Goal: Information Seeking & Learning: Learn about a topic

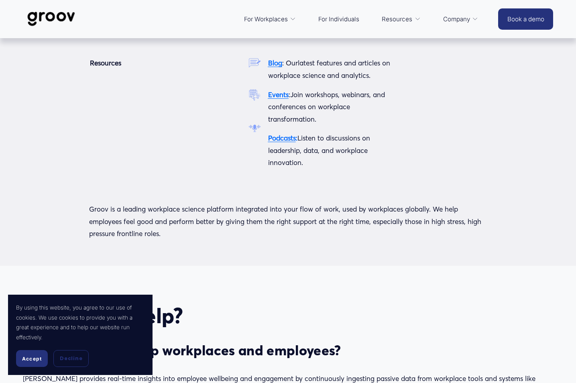
click at [286, 96] on strong "Events" at bounding box center [278, 94] width 20 height 8
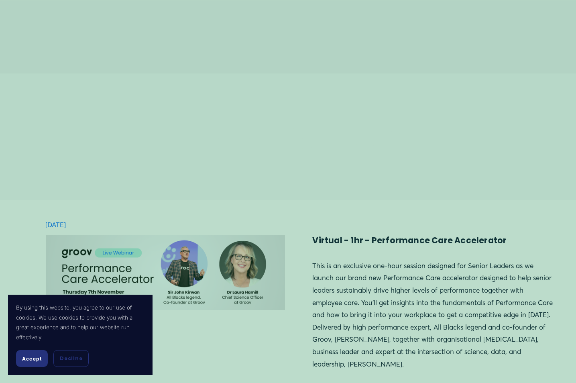
scroll to position [643, 0]
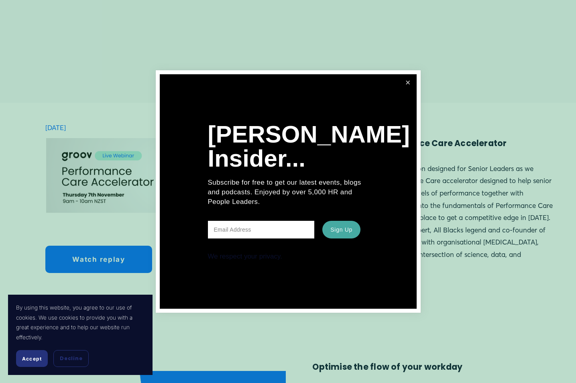
click at [408, 83] on link "Close" at bounding box center [408, 83] width 15 height 15
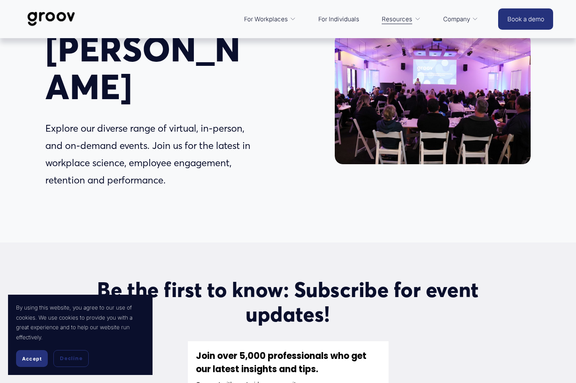
scroll to position [0, 0]
